Goal: Transaction & Acquisition: Subscribe to service/newsletter

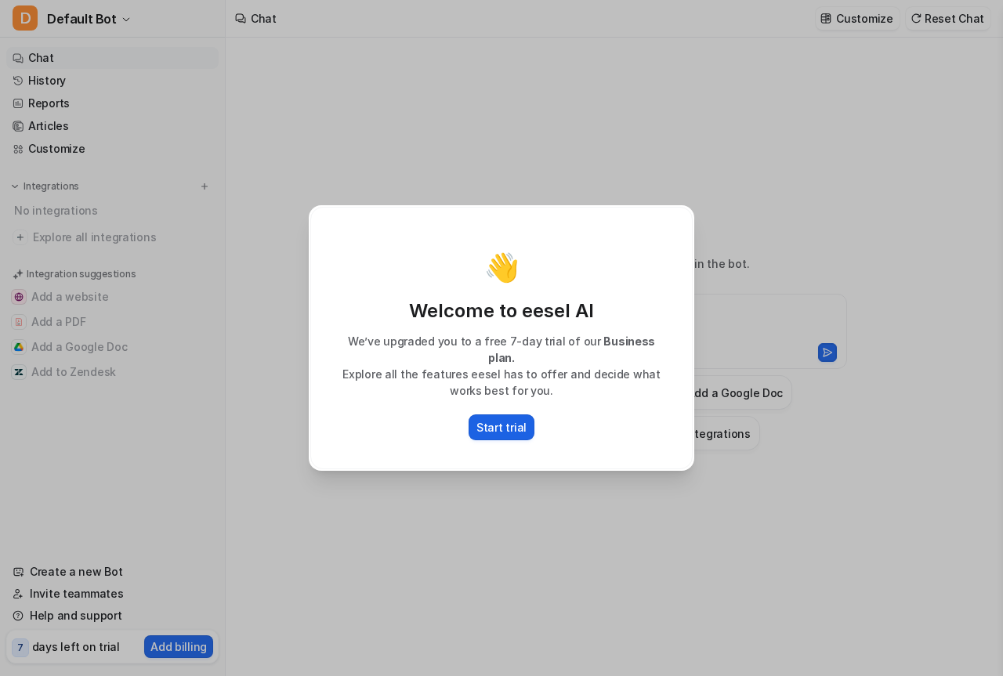
click at [505, 423] on p "Start trial" at bounding box center [501, 427] width 50 height 16
